Goal: Task Accomplishment & Management: Manage account settings

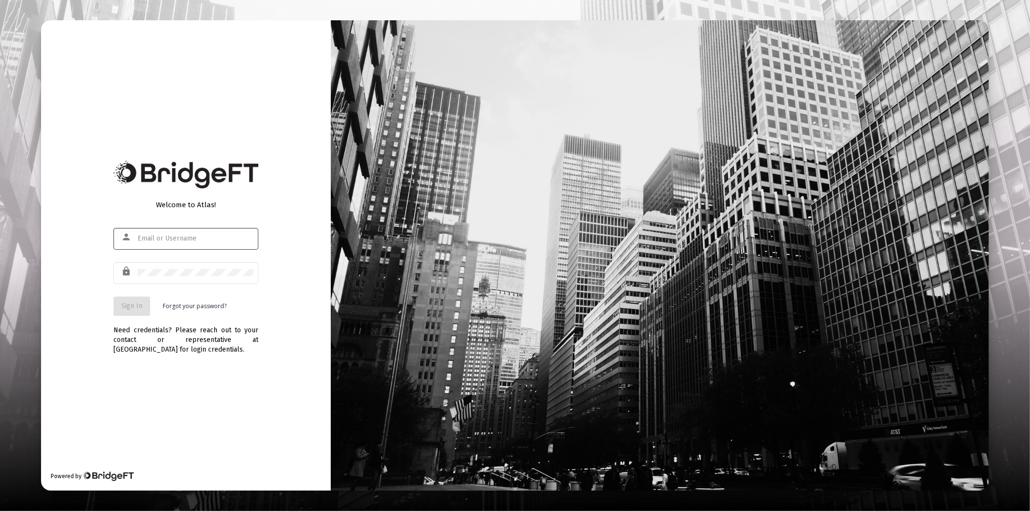
click at [166, 230] on div at bounding box center [196, 238] width 116 height 24
type input "[PERSON_NAME][EMAIL_ADDRESS][DOMAIN_NAME]"
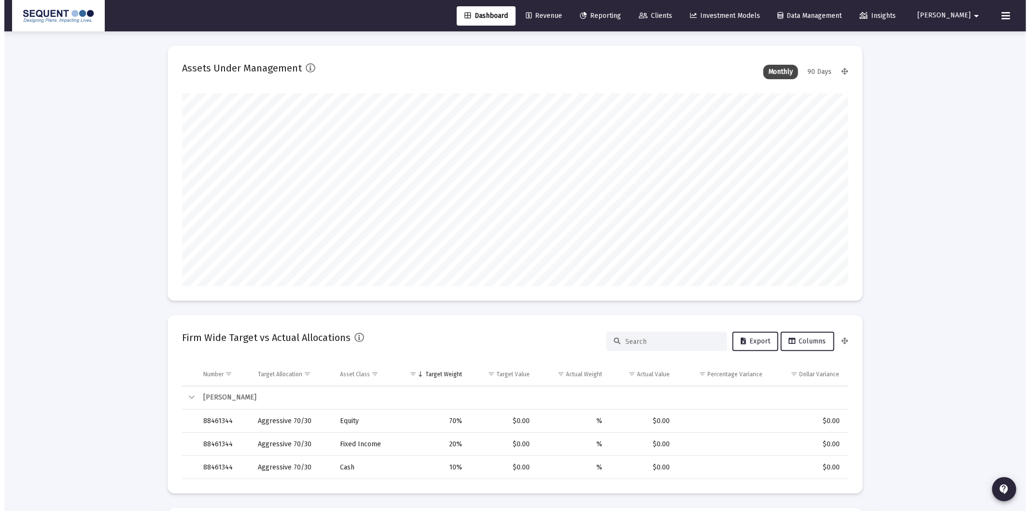
scroll to position [193, 358]
click at [668, 12] on span "Clients" at bounding box center [651, 16] width 33 height 8
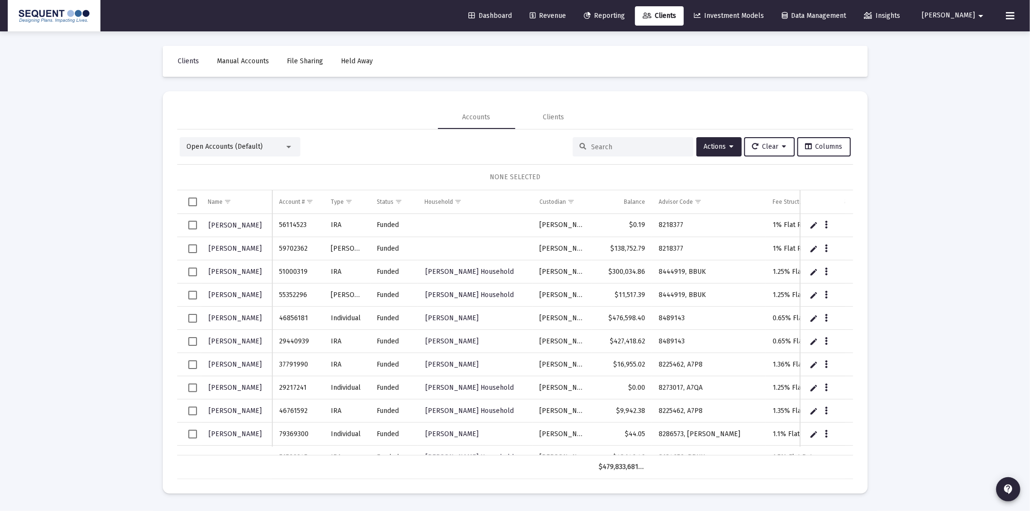
click at [651, 145] on input at bounding box center [639, 147] width 95 height 8
paste input "91032339"
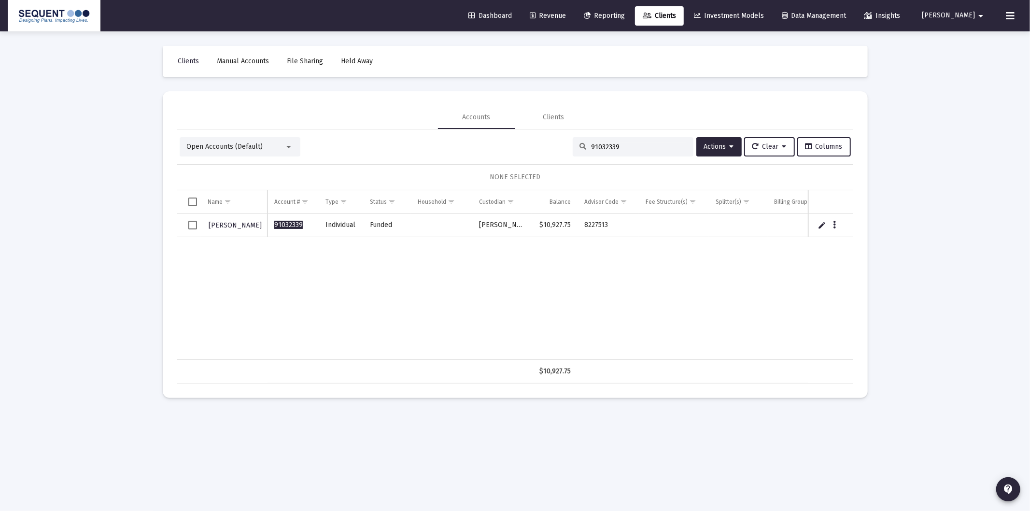
type input "91032339"
drag, startPoint x: 607, startPoint y: 143, endPoint x: 564, endPoint y: 152, distance: 44.8
click at [541, 147] on div "Open Accounts (Default) 91032339 Actions Clear Columns" at bounding box center [515, 146] width 671 height 19
